Goal: Information Seeking & Learning: Compare options

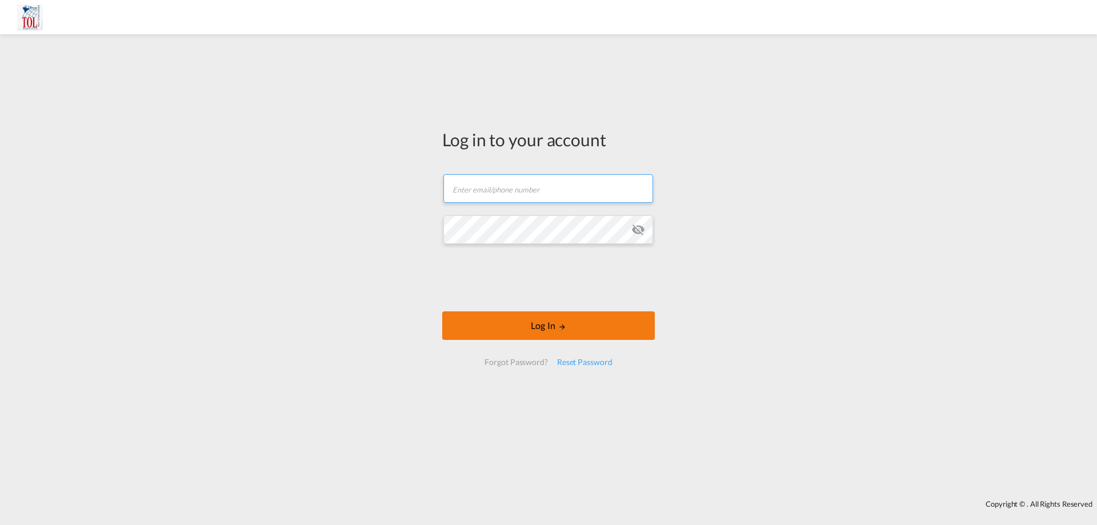
type input "[PERSON_NAME][EMAIL_ADDRESS][DOMAIN_NAME]"
click at [549, 319] on button "Log In" at bounding box center [548, 325] width 213 height 29
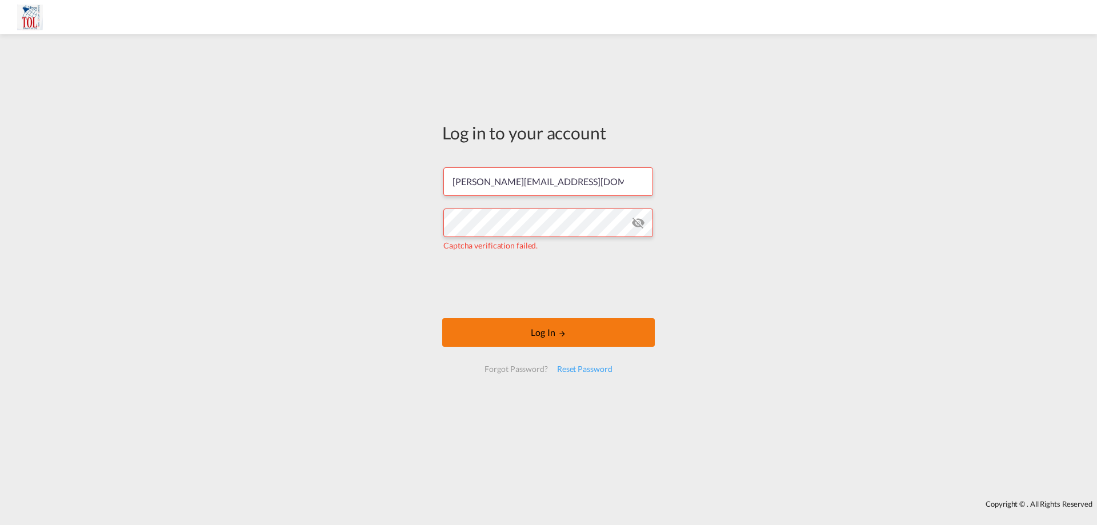
click at [561, 325] on button "Log In" at bounding box center [548, 332] width 213 height 29
